Goal: Complete application form: Complete application form

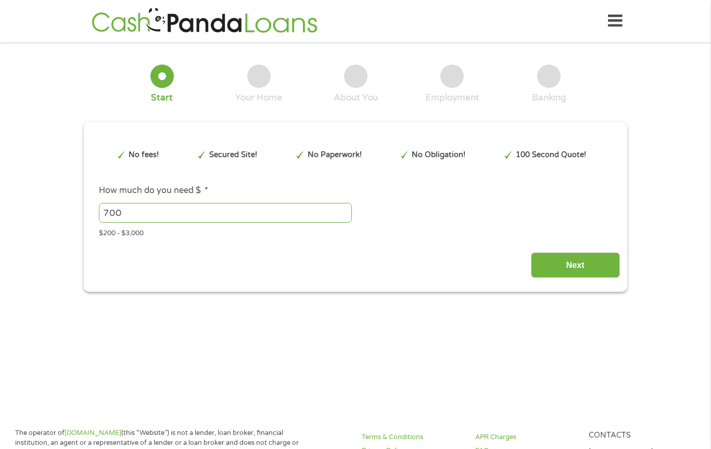
type input "EAIaIQobChMIx_-HkbvgjwMVFUf_AR0P9zXREAAYAiAAEgJ7qfD_BwE"
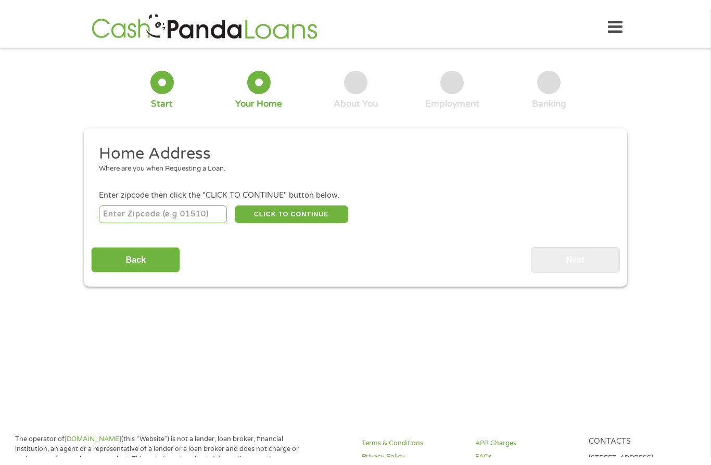
scroll to position [3, 0]
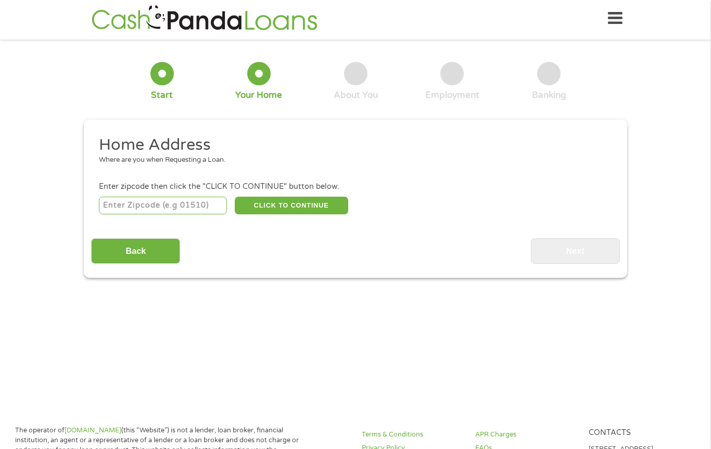
click at [175, 213] on input "number" at bounding box center [163, 206] width 129 height 18
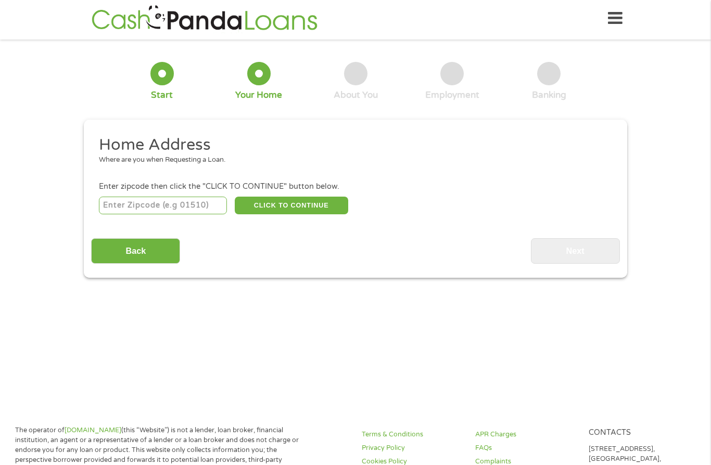
type input "62220"
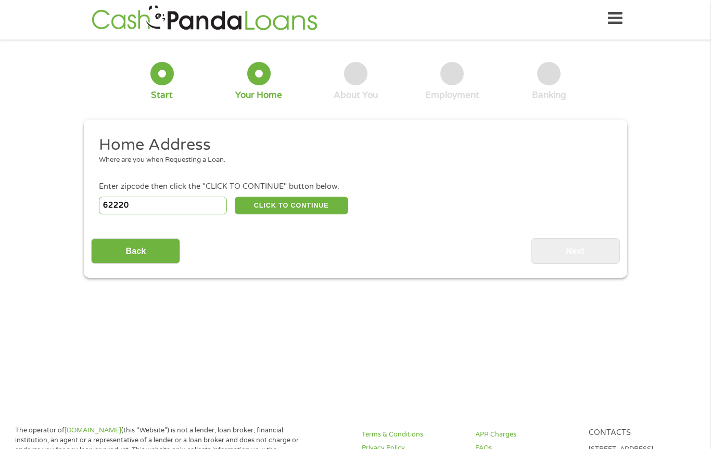
click at [308, 204] on button "CLICK TO CONTINUE" at bounding box center [291, 206] width 113 height 18
type input "62220"
type input "[GEOGRAPHIC_DATA]"
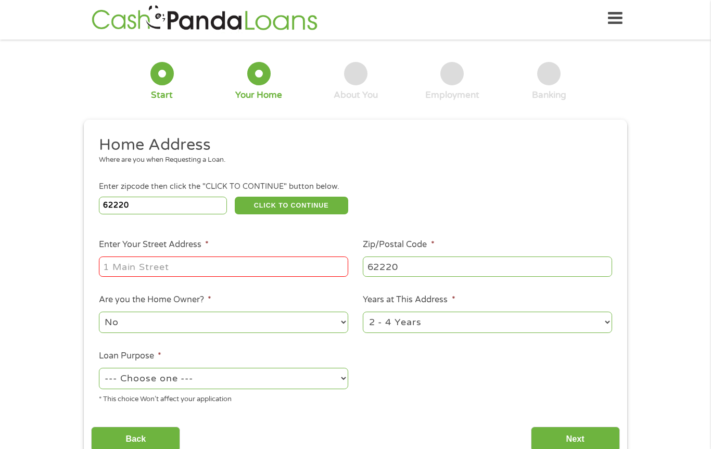
click at [195, 269] on input "Enter Your Street Address *" at bounding box center [223, 267] width 249 height 20
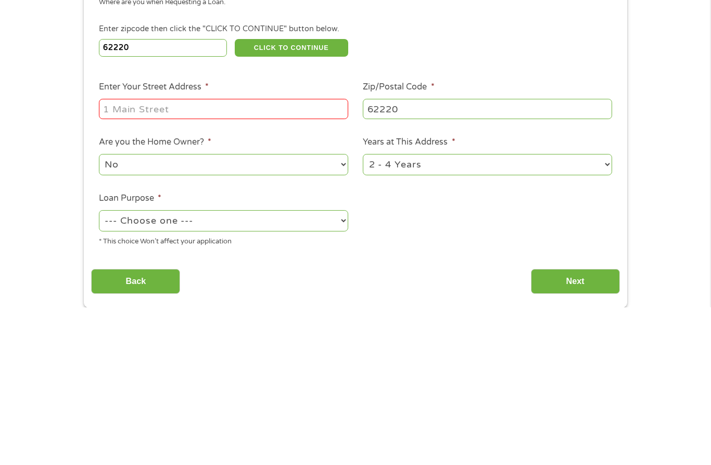
type input "[STREET_ADDRESS][PERSON_NAME]"
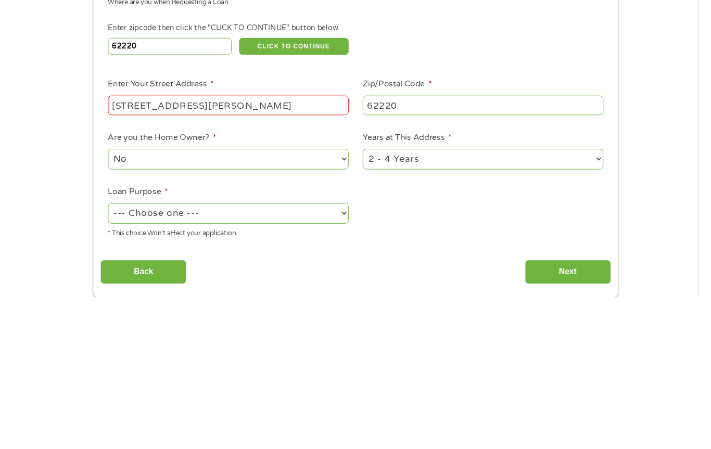
scroll to position [160, 0]
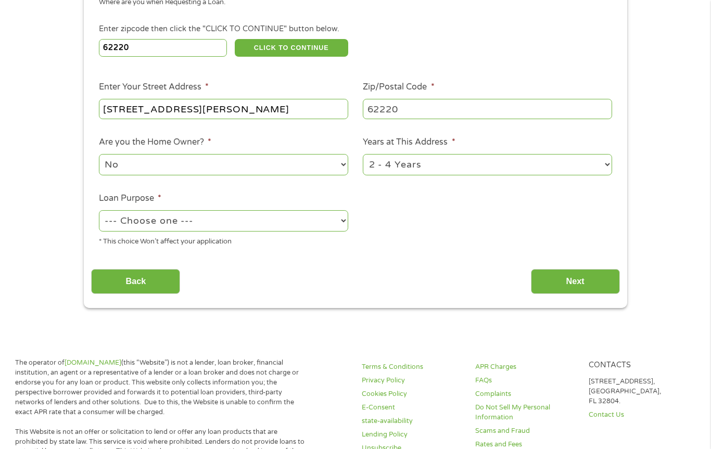
click at [605, 174] on select "1 Year or less 1 - 2 Years 2 - 4 Years Over 4 Years" at bounding box center [487, 164] width 249 height 21
select select "12months"
click at [336, 230] on select "--- Choose one --- Pay Bills Debt Consolidation Home Improvement Major Purchase…" at bounding box center [223, 220] width 249 height 21
select select "shorttermcash"
click at [563, 292] on input "Next" at bounding box center [575, 282] width 89 height 26
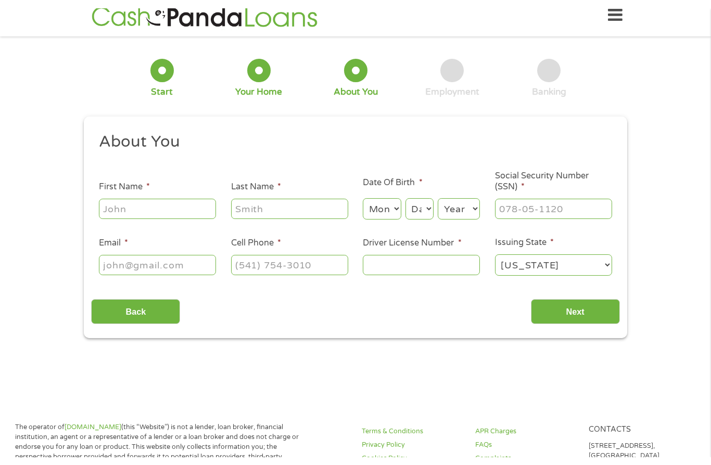
scroll to position [3, 0]
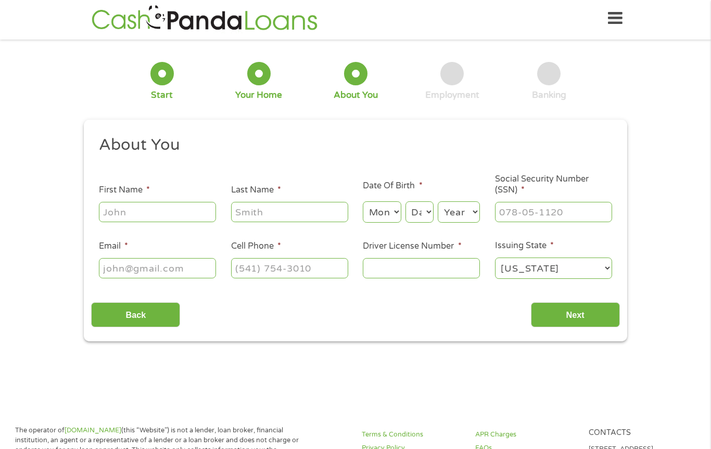
click at [172, 215] on input "First Name *" at bounding box center [157, 212] width 117 height 20
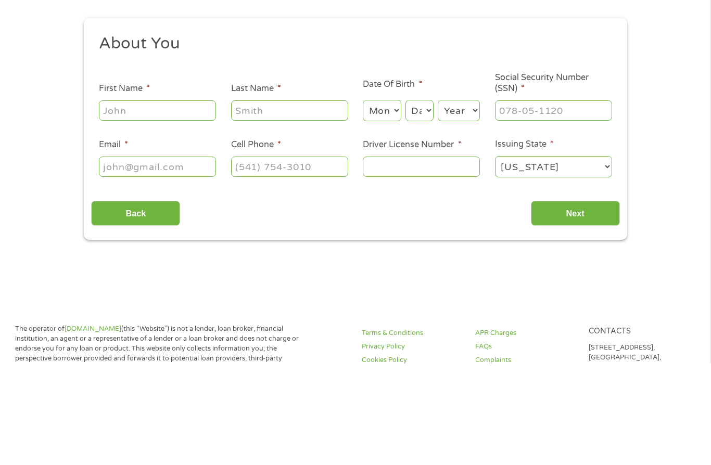
type input "[PERSON_NAME]"
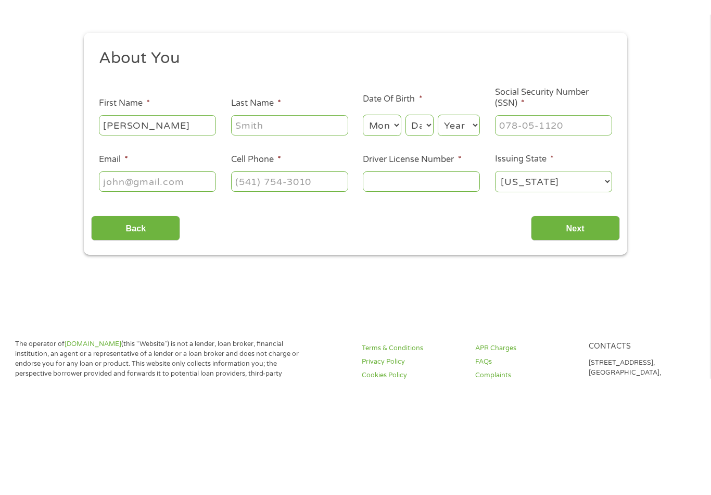
scroll to position [104, 0]
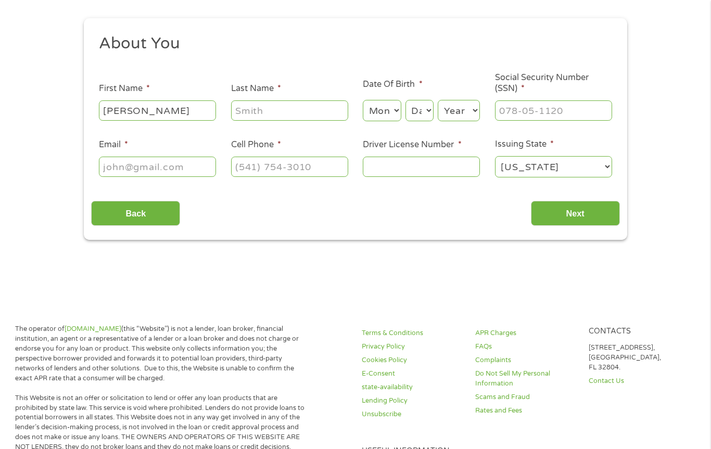
type input "[PERSON_NAME]"
type input "[EMAIL_ADDRESS][DOMAIN_NAME]"
type input "[PHONE_NUMBER]"
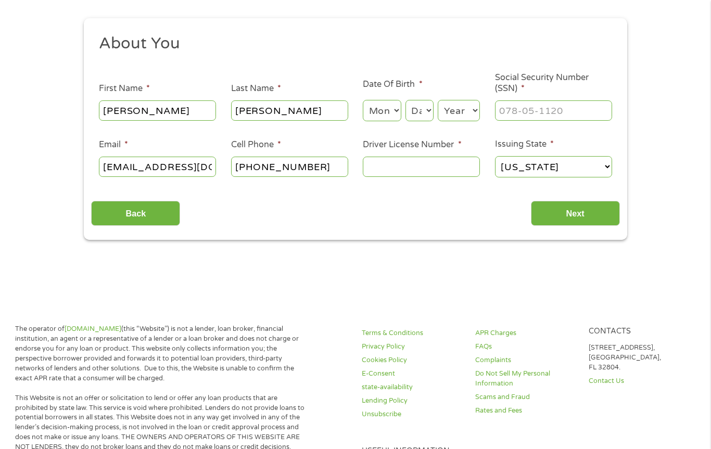
click at [427, 174] on input "Driver License Number *" at bounding box center [421, 167] width 117 height 20
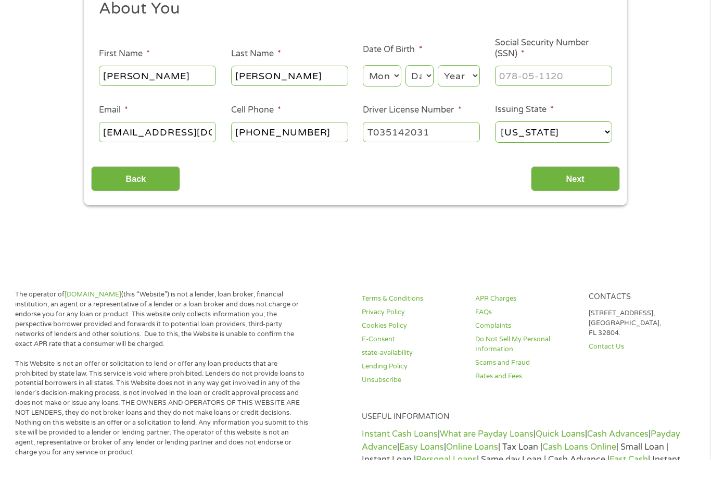
type input "T035142031"
click at [576, 201] on input "Next" at bounding box center [575, 214] width 89 height 26
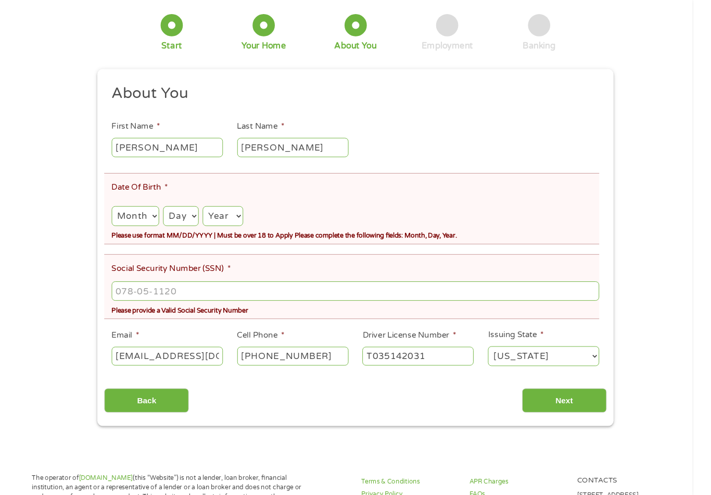
scroll to position [89, 0]
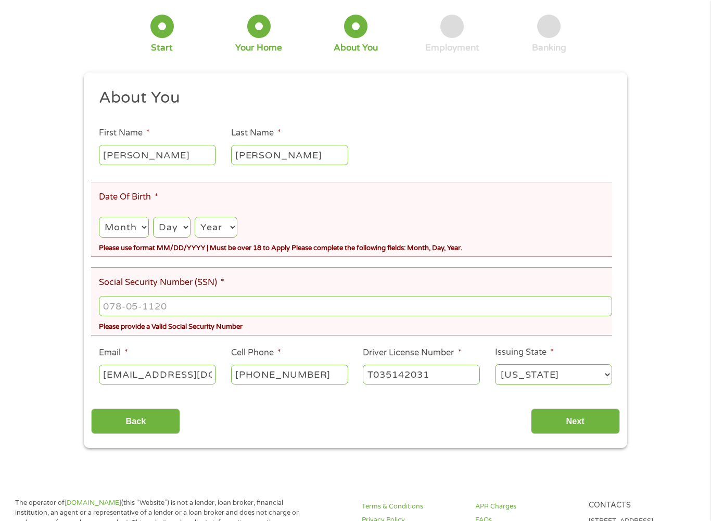
click at [146, 230] on select "Month 1 2 3 4 5 6 7 8 9 10 11 12" at bounding box center [124, 227] width 50 height 21
select select "3"
click at [190, 232] on select "Day 1 2 3 4 5 6 7 8 9 10 11 12 13 14 15 16 17 18 19 20 21 22 23 24 25 26 27 28 …" at bounding box center [171, 227] width 37 height 21
select select "2"
click at [237, 233] on select "Year [DATE] 2006 2005 2004 2003 2002 2001 2000 1999 1998 1997 1996 1995 1994 19…" at bounding box center [216, 227] width 43 height 21
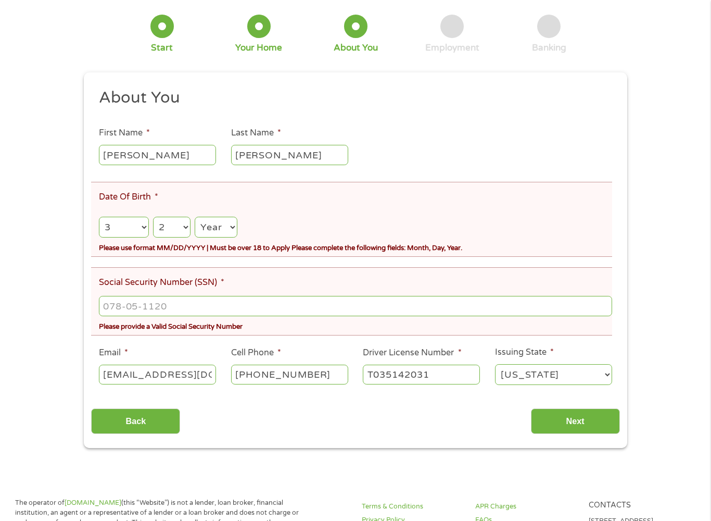
select select "1952"
click at [118, 315] on input "Social Security Number (SSN) *" at bounding box center [355, 306] width 513 height 20
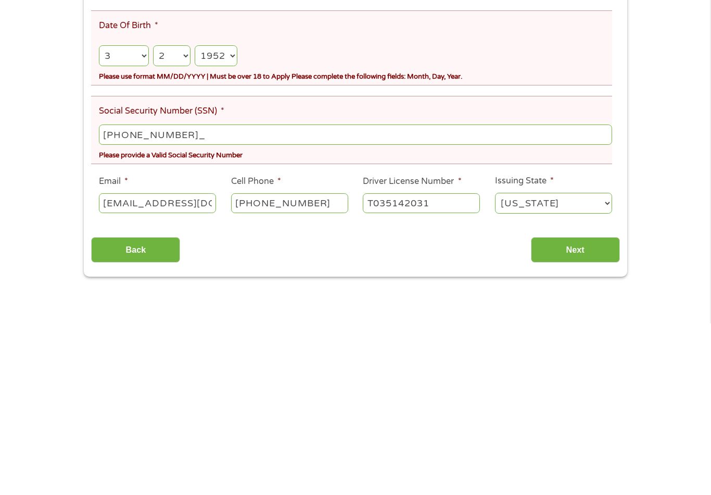
type input "322-48-7653"
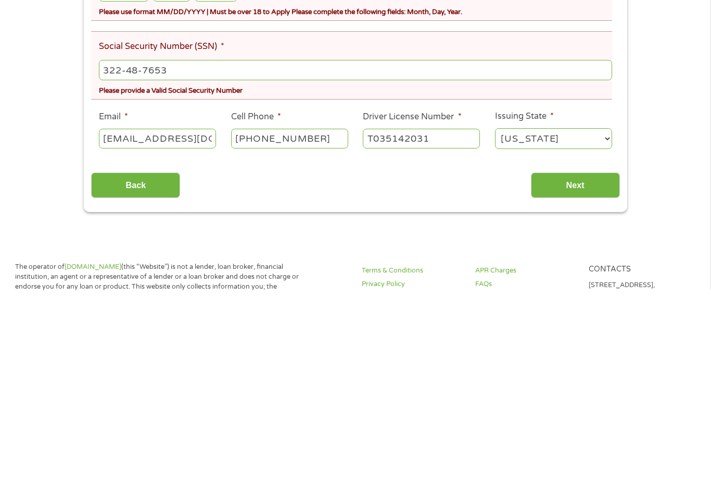
click at [573, 377] on input "Next" at bounding box center [575, 390] width 89 height 26
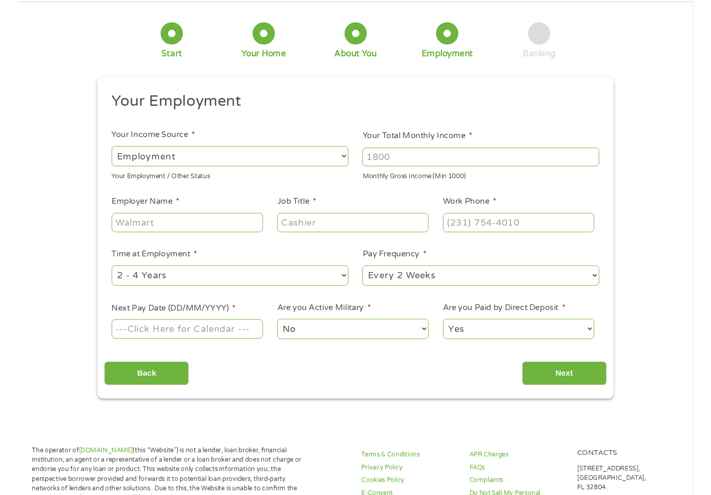
scroll to position [3, 0]
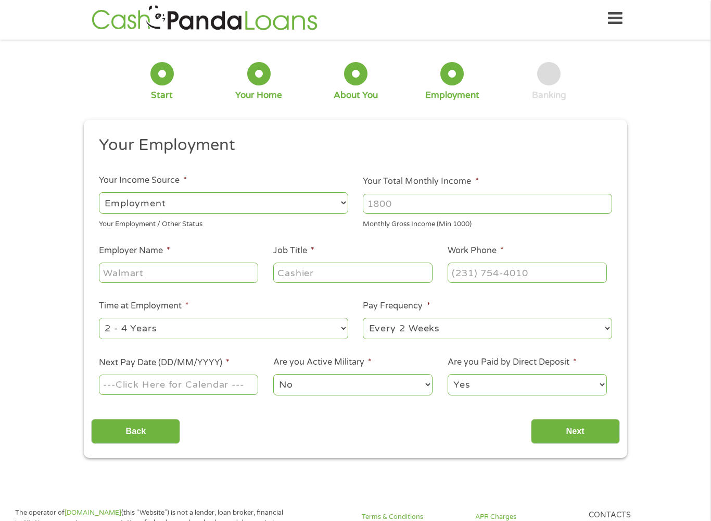
click at [334, 207] on select "--- Choose one --- Employment [DEMOGRAPHIC_DATA] Benefits" at bounding box center [223, 202] width 249 height 21
select select "benefits"
type input "Other"
type input "[PHONE_NUMBER]"
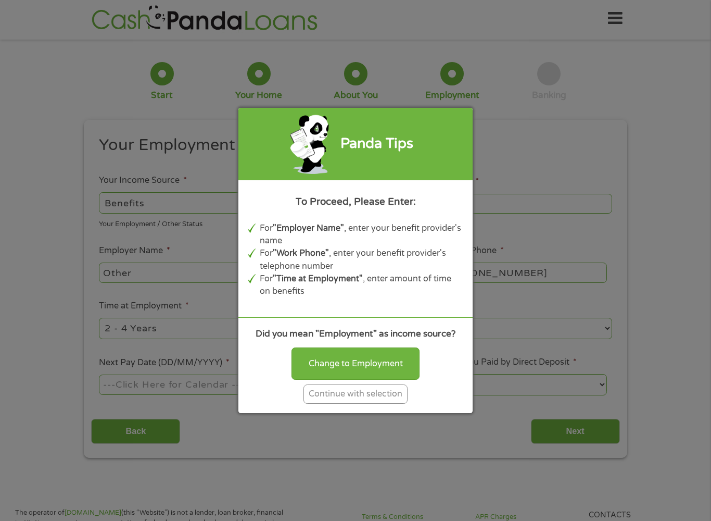
click at [365, 403] on div "Continue with selection" at bounding box center [355, 393] width 104 height 19
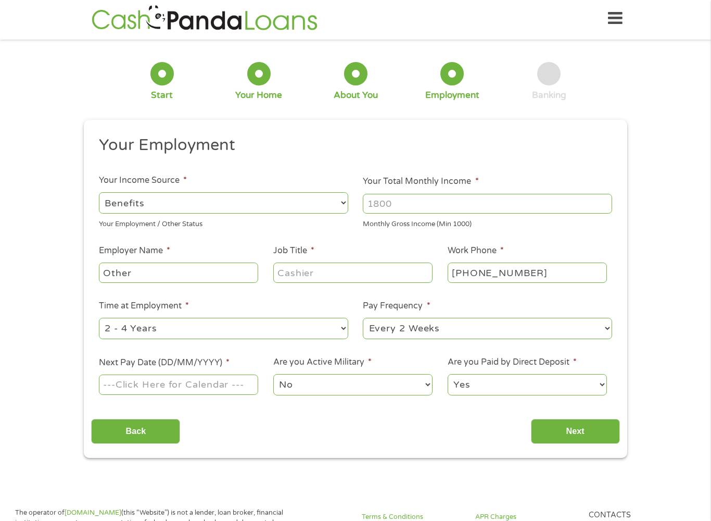
click at [397, 208] on input "Your Total Monthly Income *" at bounding box center [487, 204] width 249 height 20
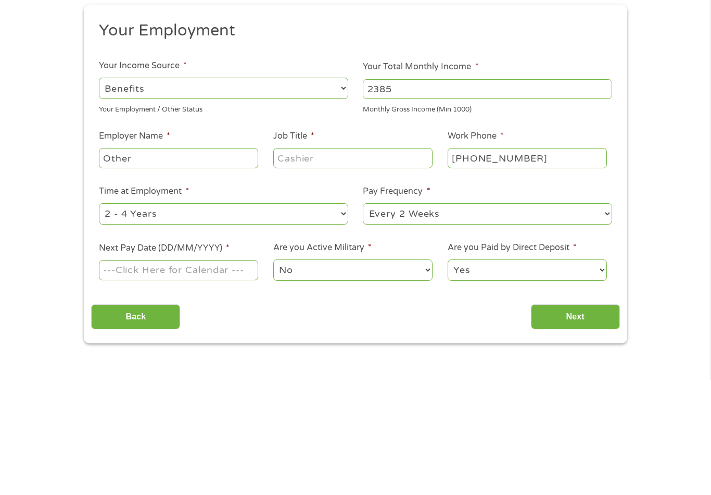
type input "2385"
click at [141, 262] on input "Other" at bounding box center [178, 272] width 159 height 20
type input "O"
type input "Social Security"
click at [320, 262] on input "Job Title *" at bounding box center [352, 272] width 159 height 20
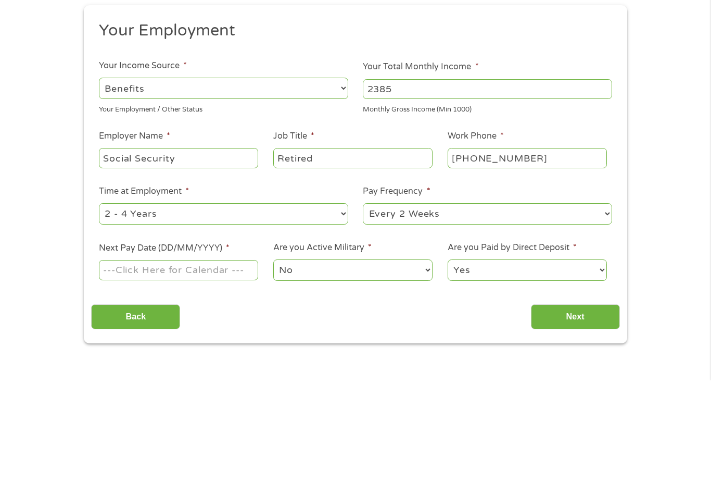
type input "Retired"
click at [338, 318] on select "--- Choose one --- 1 Year or less 1 - 2 Years 2 - 4 Years Over 4 Years" at bounding box center [223, 328] width 249 height 21
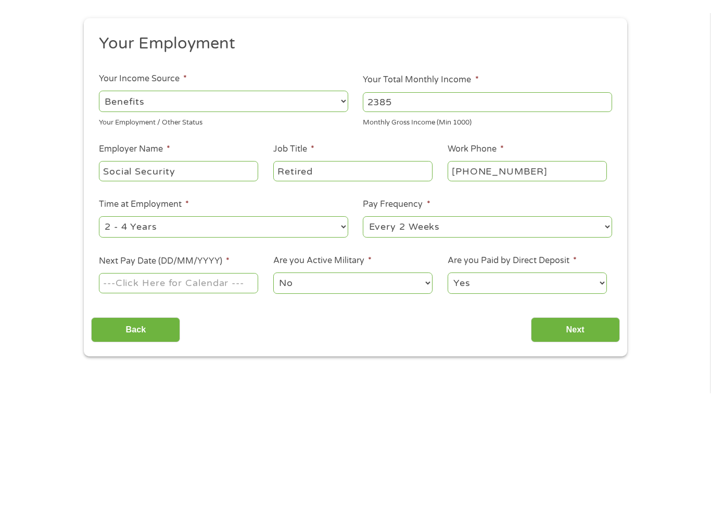
scroll to position [117, 0]
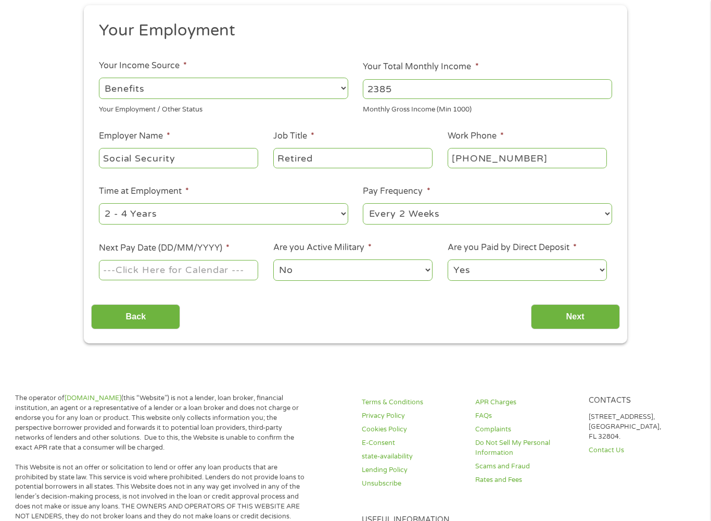
select select "60months"
click at [602, 221] on select "--- Choose one --- Every 2 Weeks Every Week Monthly Semi-Monthly" at bounding box center [487, 213] width 249 height 21
select select "monthly"
click at [228, 280] on input "Next Pay Date (DD/MM/YYYY) *" at bounding box center [178, 270] width 159 height 20
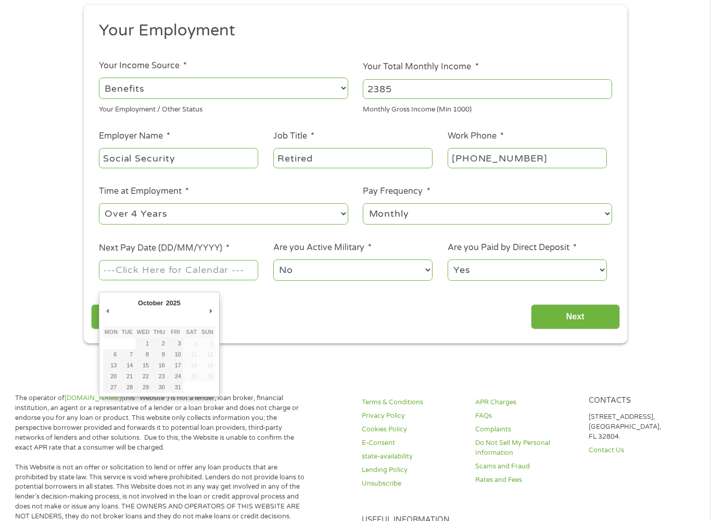
type input "[DATE]"
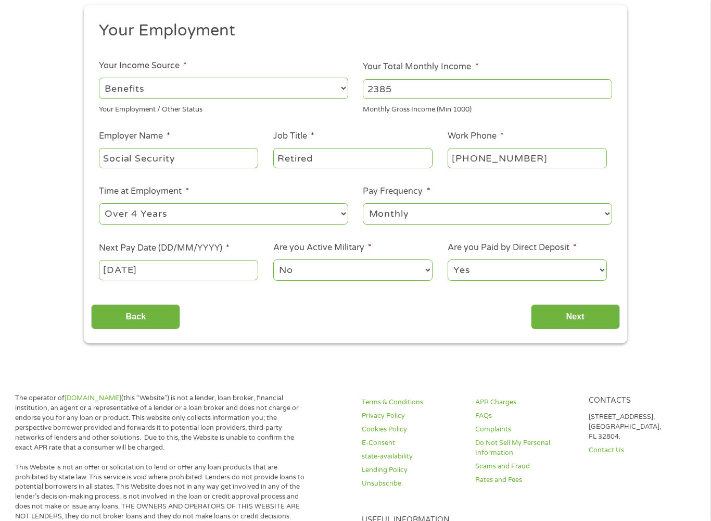
click at [582, 324] on input "Next" at bounding box center [575, 317] width 89 height 26
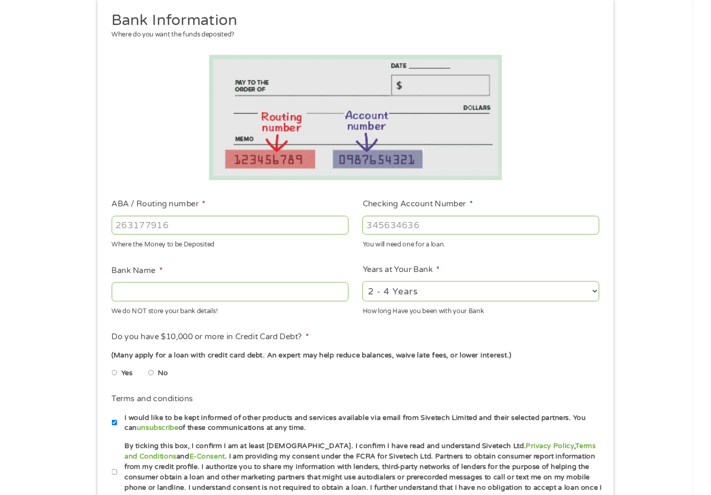
scroll to position [126, 0]
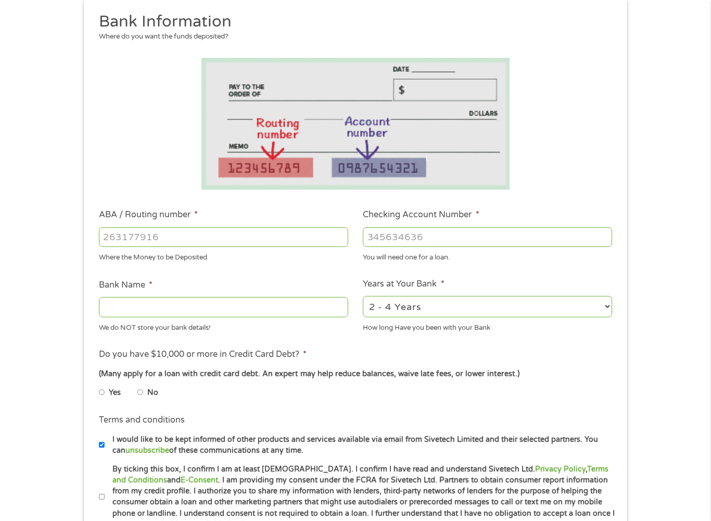
click at [112, 240] on input "ABA / Routing number *" at bounding box center [223, 237] width 249 height 20
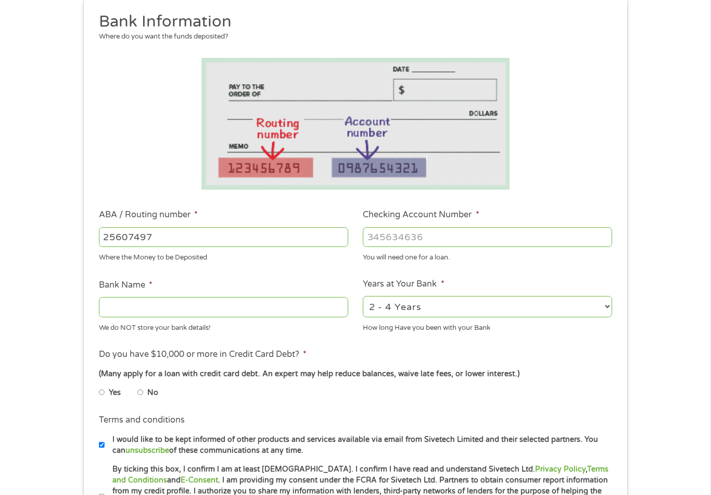
type input "256074974"
type input "NAVY FEDERAL CREDIT UNION"
type input "256074974"
click at [377, 237] on input "Checking Account Number *" at bounding box center [487, 237] width 249 height 20
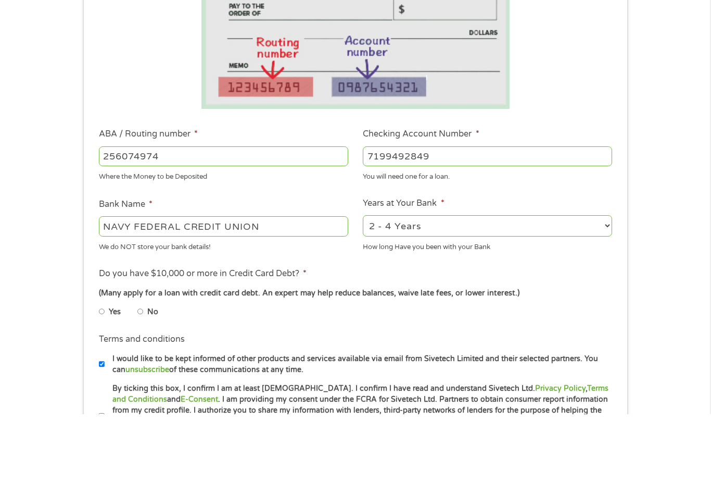
type input "7199492849"
click at [601, 296] on select "2 - 4 Years 6 - 12 Months 1 - 2 Years Over 4 Years" at bounding box center [487, 306] width 249 height 21
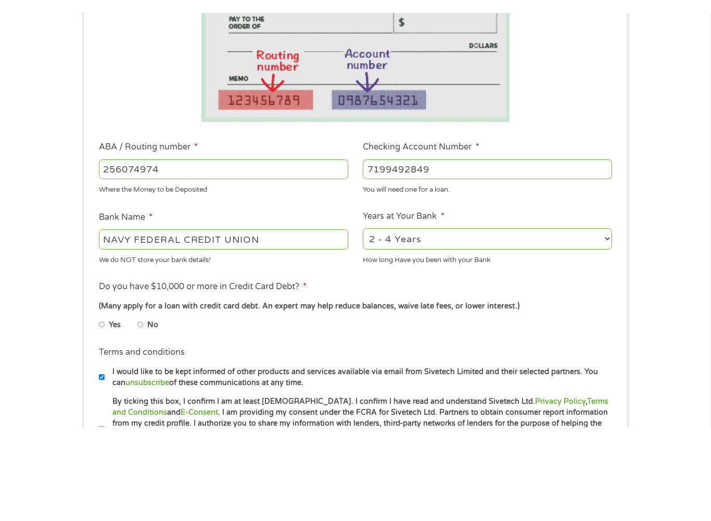
scroll to position [207, 0]
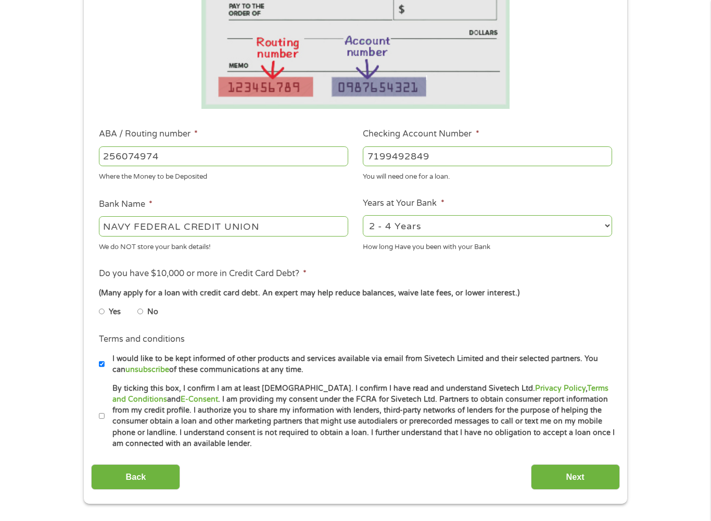
select select "24months"
click at [144, 320] on input "No" at bounding box center [140, 311] width 6 height 17
radio input "true"
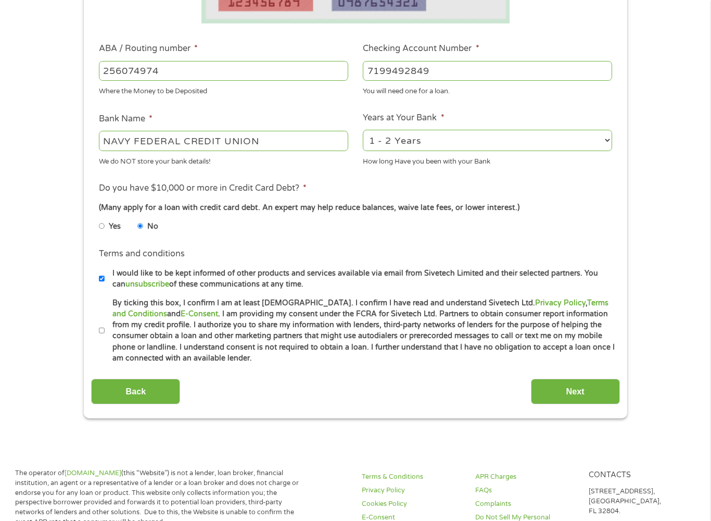
scroll to position [308, 0]
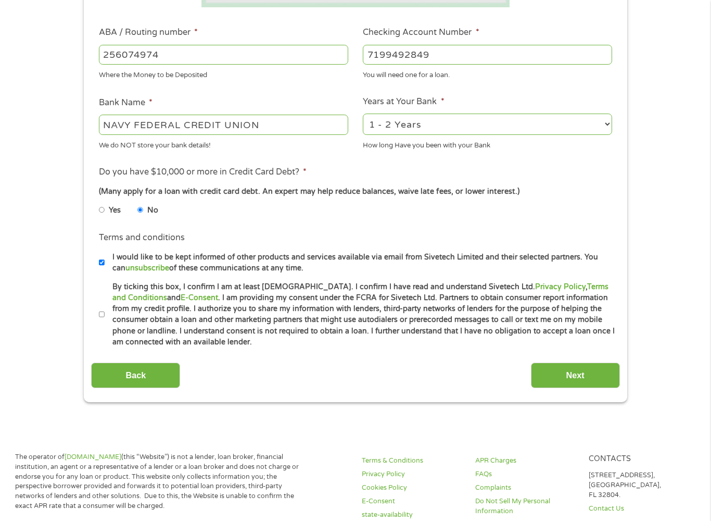
click at [102, 323] on input "By ticking this box, I confirm I am at least [DEMOGRAPHIC_DATA]. I confirm I ha…" at bounding box center [102, 314] width 6 height 17
checkbox input "true"
click at [556, 388] on input "Next" at bounding box center [575, 375] width 89 height 26
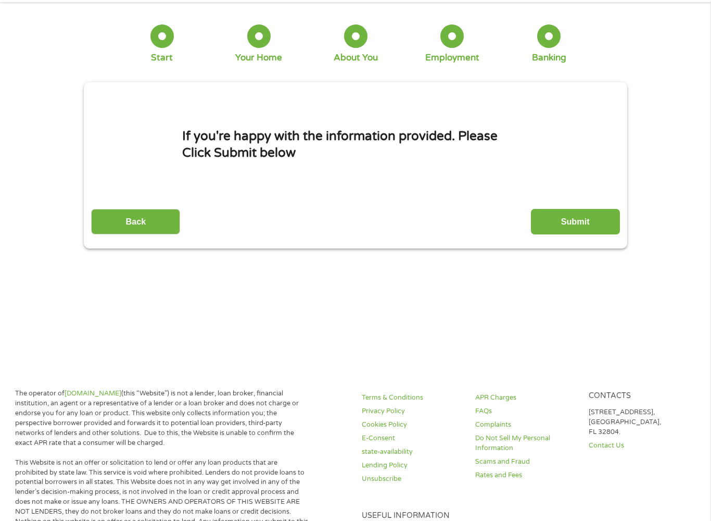
scroll to position [3, 0]
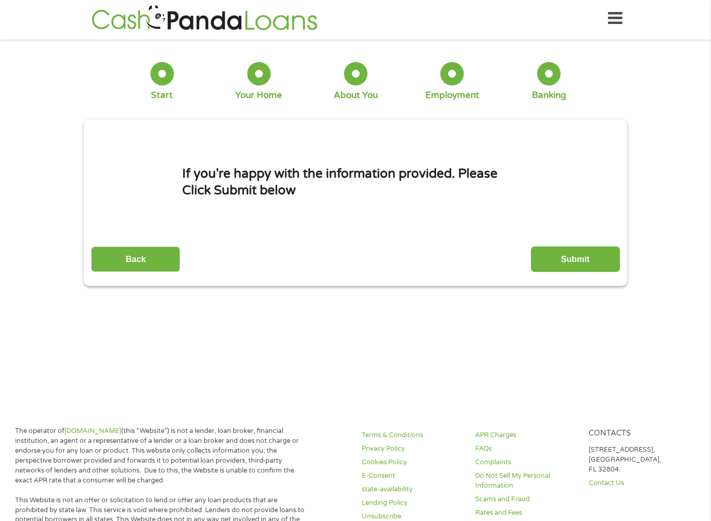
click at [565, 265] on input "Submit" at bounding box center [575, 259] width 89 height 26
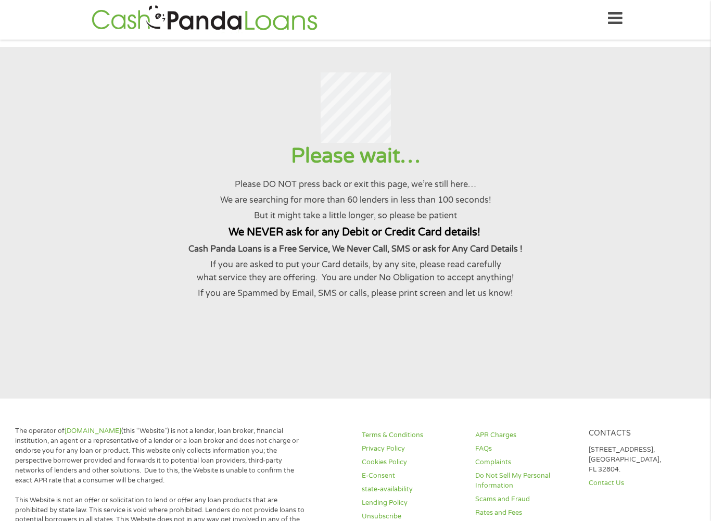
scroll to position [0, 0]
